Goal: Check status: Check status

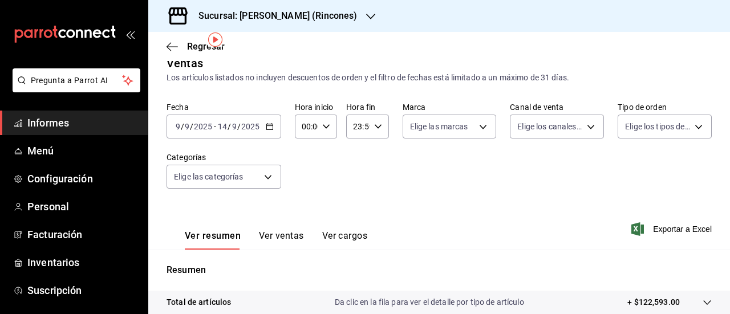
scroll to position [5, 0]
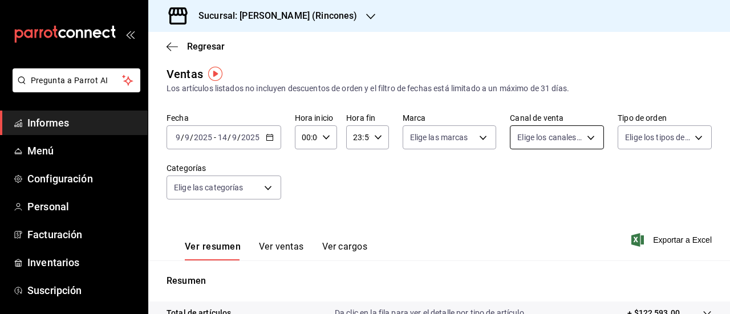
click at [573, 141] on body "Pregunta a Parrot AI Informes Menú Configuración Personal Facturación Inventari…" at bounding box center [365, 157] width 730 height 314
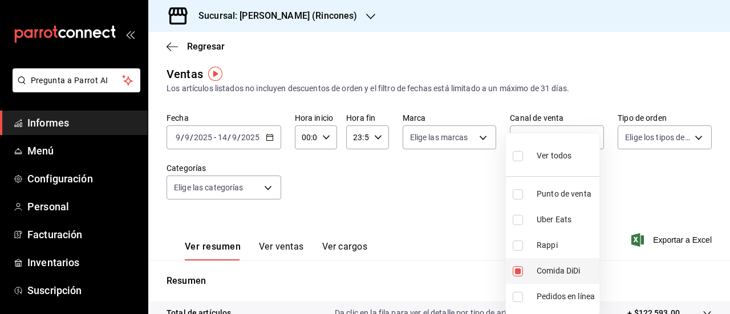
click at [561, 270] on font "Comida DiDi" at bounding box center [557, 270] width 43 height 9
checkbox input "false"
click at [557, 221] on font "Uber Eats" at bounding box center [553, 219] width 35 height 9
type input "UBER_EATS"
checkbox input "true"
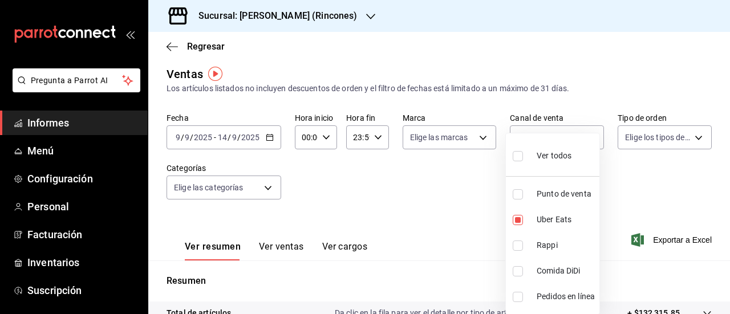
click at [575, 95] on div at bounding box center [365, 157] width 730 height 314
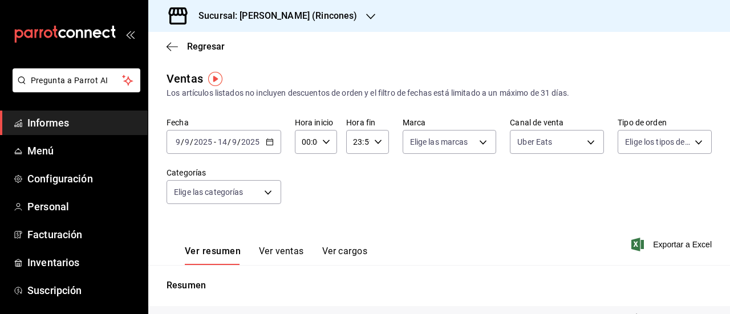
click at [366, 19] on icon "button" at bounding box center [370, 16] width 9 height 9
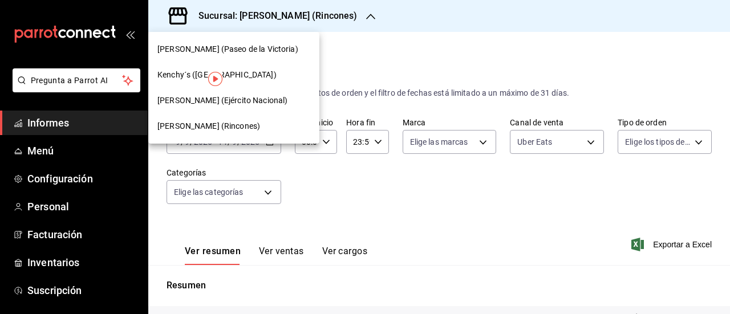
click at [250, 78] on div "Kenchy´s ([GEOGRAPHIC_DATA])" at bounding box center [233, 75] width 153 height 12
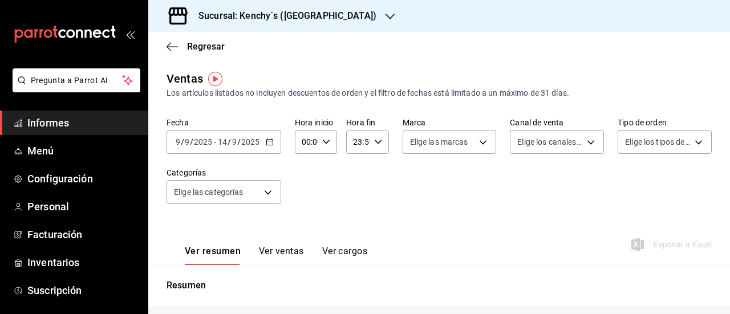
type input "UBER_EATS"
click at [344, 19] on div "Sucursal: Kenchy´s ([GEOGRAPHIC_DATA])" at bounding box center [278, 16] width 242 height 32
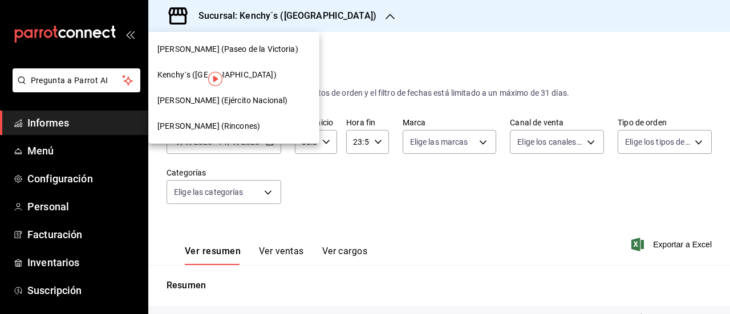
click at [247, 96] on font "[PERSON_NAME] (Ejército Nacional)" at bounding box center [222, 100] width 130 height 9
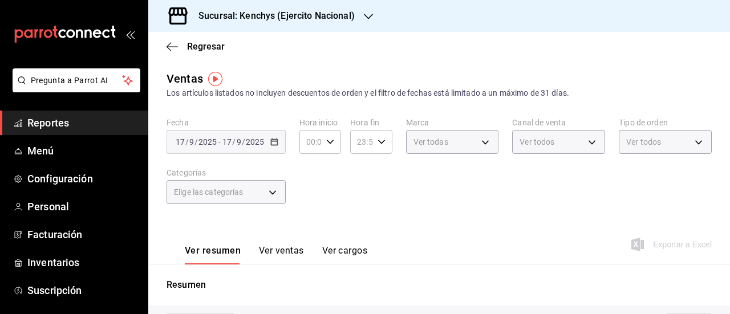
type input "UBER_EATS"
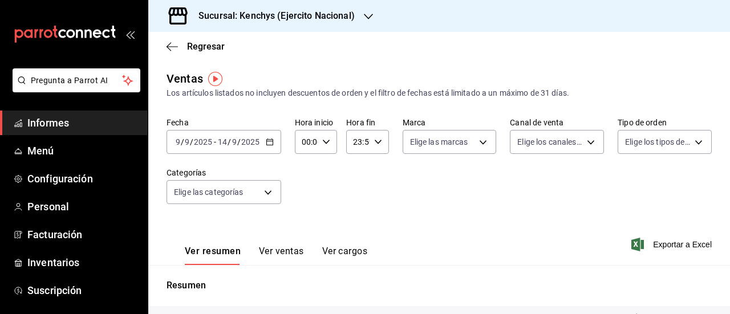
click at [367, 19] on icon "button" at bounding box center [368, 17] width 9 height 6
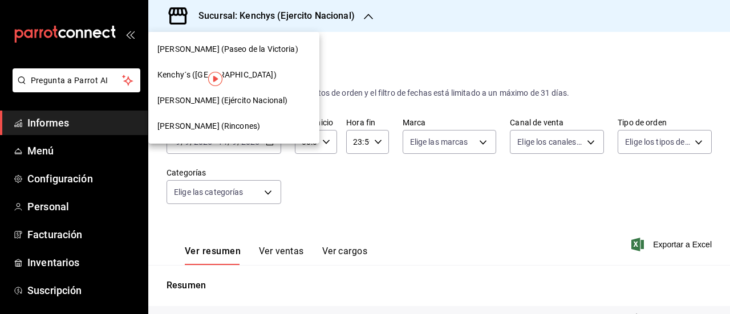
click at [279, 49] on div "[PERSON_NAME] (Paseo de la Victoria)" at bounding box center [233, 49] width 153 height 12
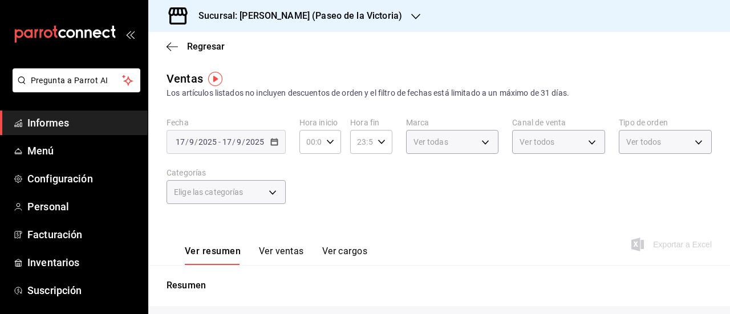
type input "UBER_EATS"
